Goal: Register for event/course

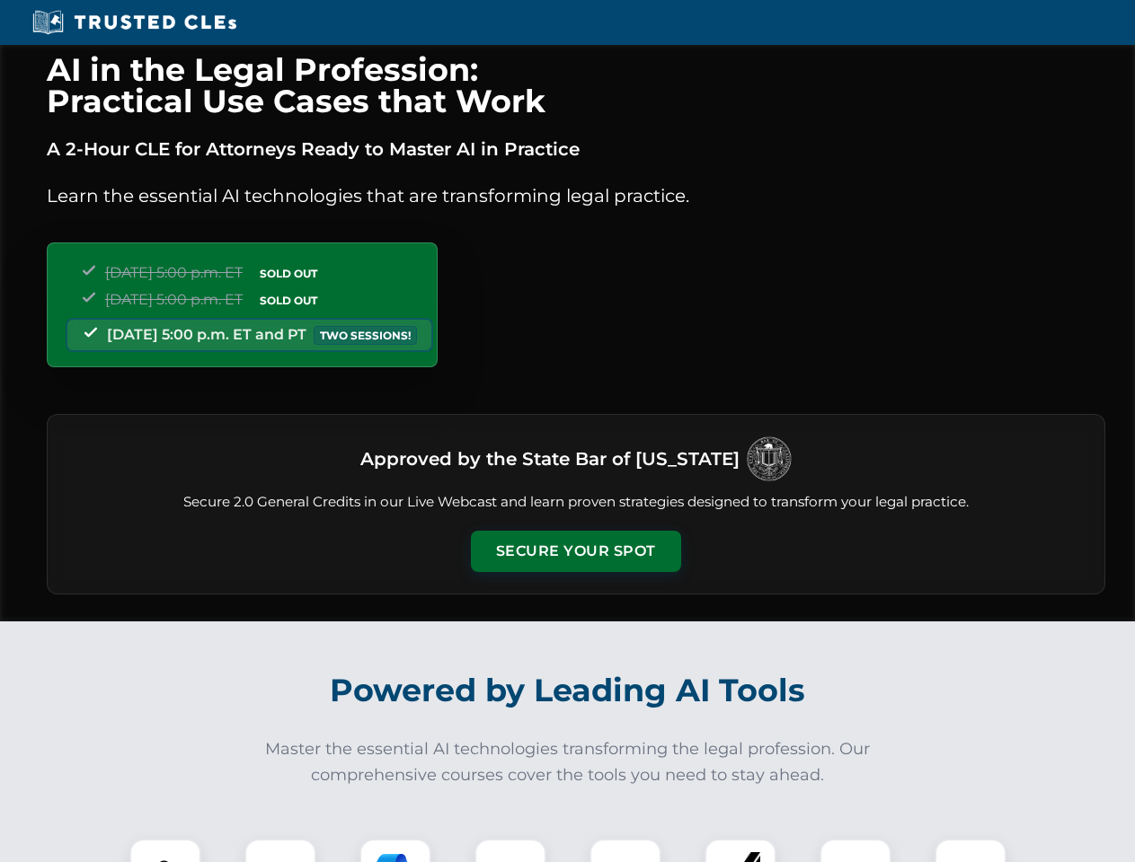
click at [575, 552] on button "Secure Your Spot" at bounding box center [576, 551] width 210 height 41
click at [165, 851] on img at bounding box center [165, 875] width 52 height 52
